Goal: Task Accomplishment & Management: Use online tool/utility

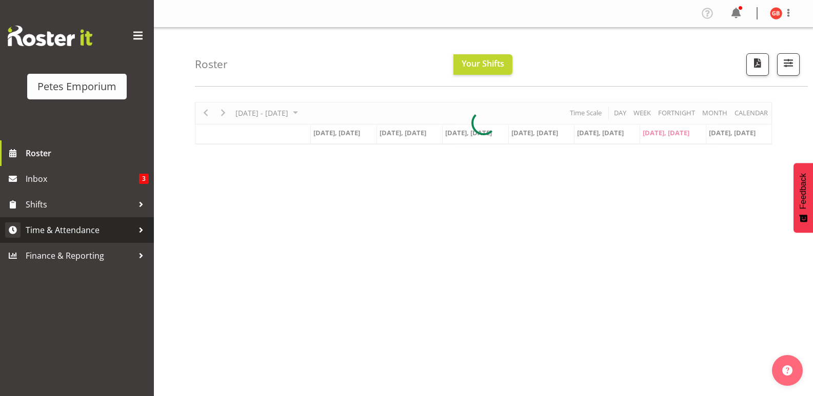
click at [81, 230] on span "Time & Attendance" at bounding box center [80, 230] width 108 height 15
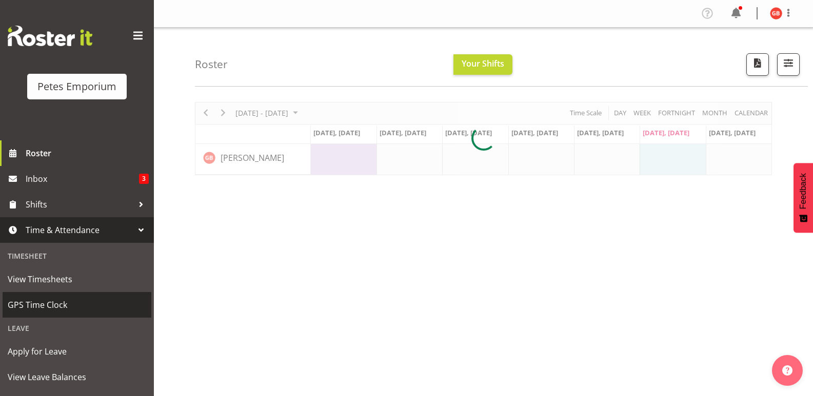
click at [58, 304] on span "GPS Time Clock" at bounding box center [77, 304] width 138 height 15
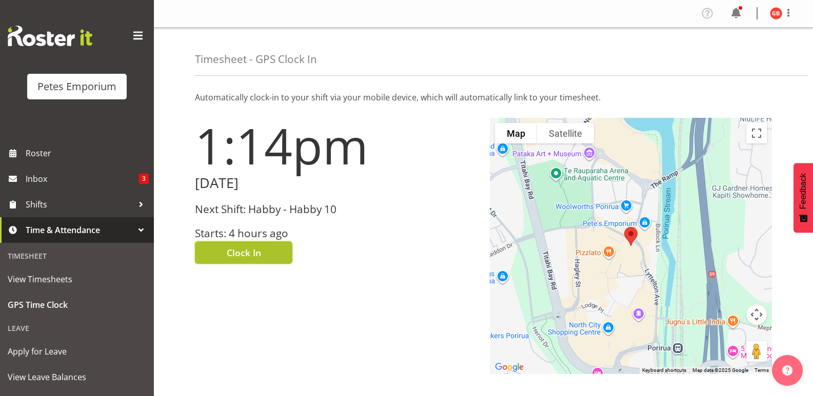
click at [261, 249] on button "Clock In" at bounding box center [243, 253] width 97 height 23
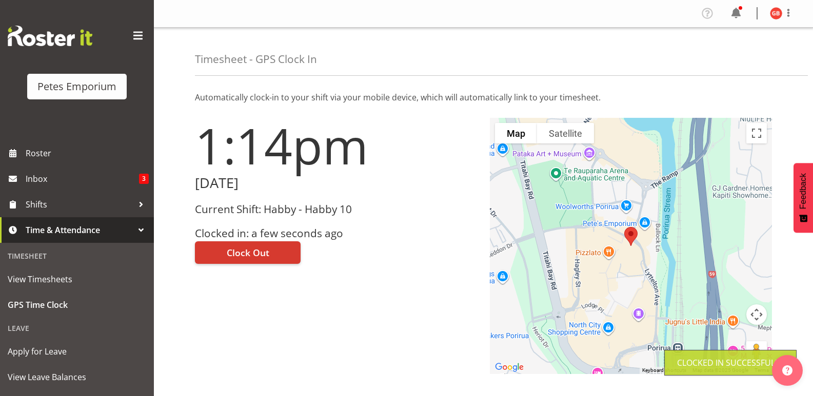
click at [776, 9] on img at bounding box center [776, 13] width 12 height 12
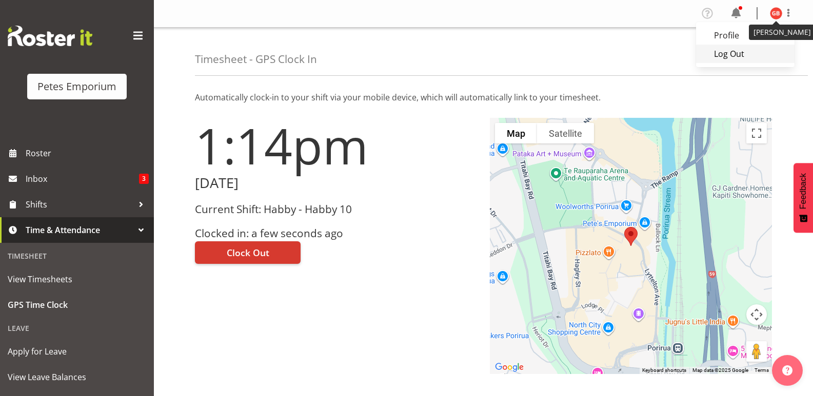
click at [739, 52] on link "Log Out" at bounding box center [745, 54] width 98 height 18
